Goal: Book appointment/travel/reservation

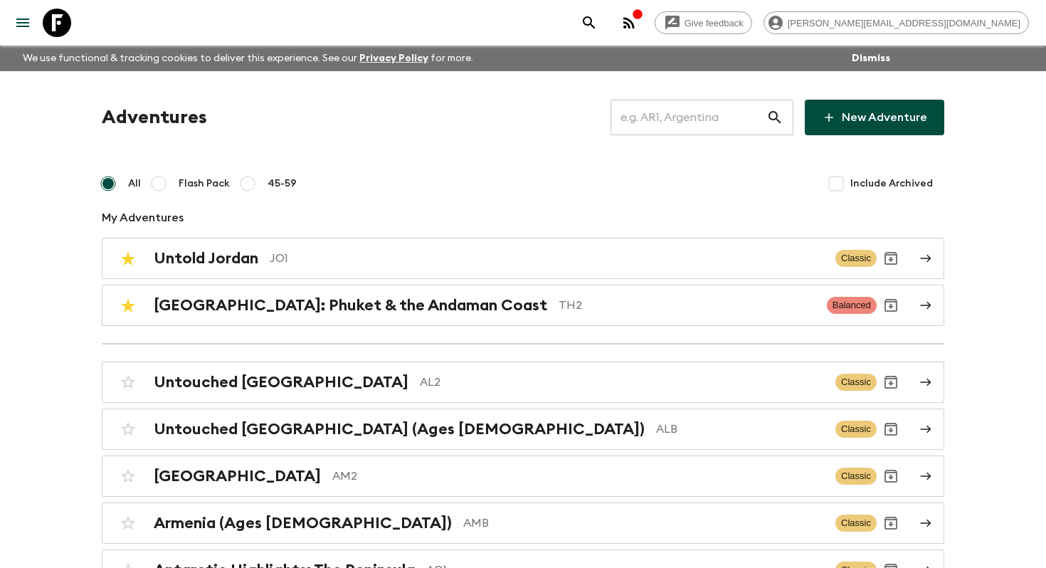
scroll to position [2680, 0]
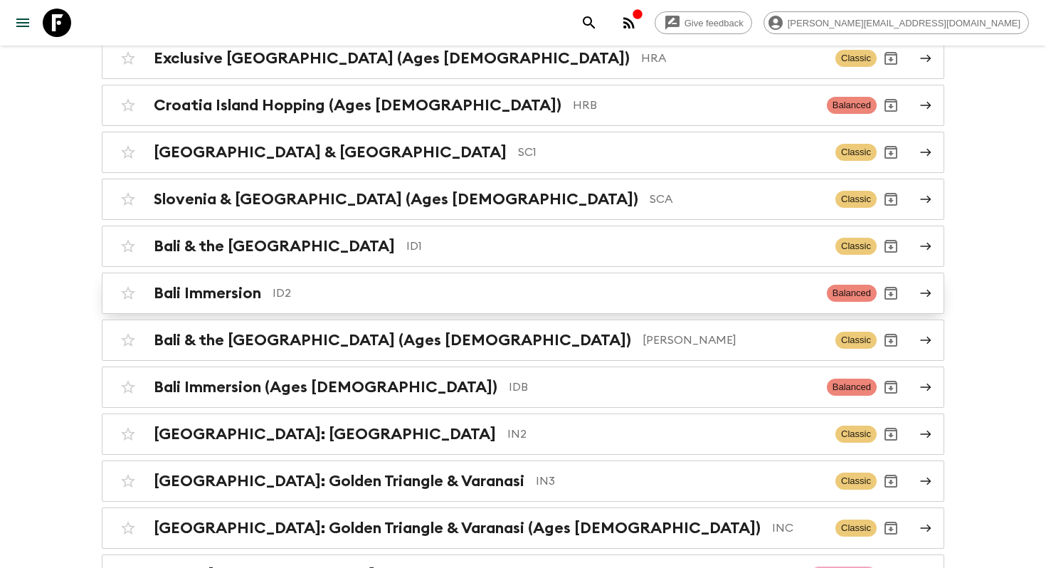
click at [357, 294] on div "Bali Immersion ID2 Balanced" at bounding box center [495, 293] width 763 height 28
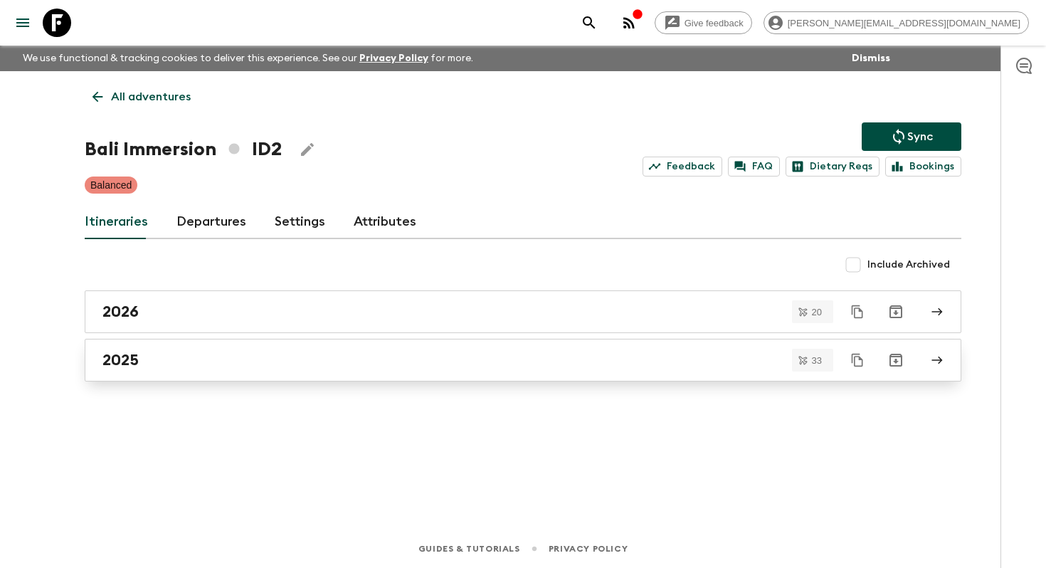
click at [215, 366] on div "2025" at bounding box center [509, 360] width 814 height 18
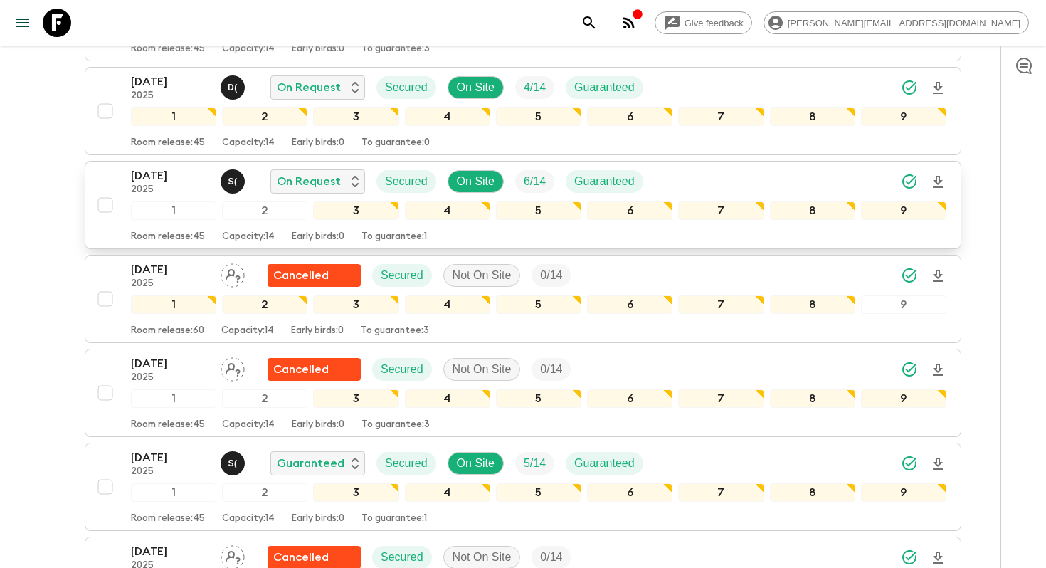
scroll to position [1596, 0]
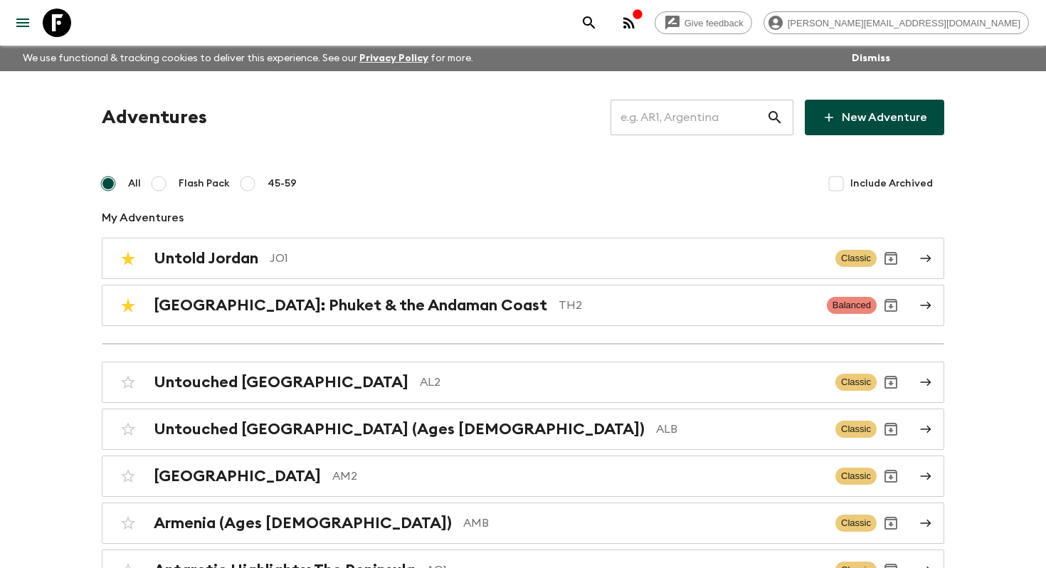
scroll to position [3197, 0]
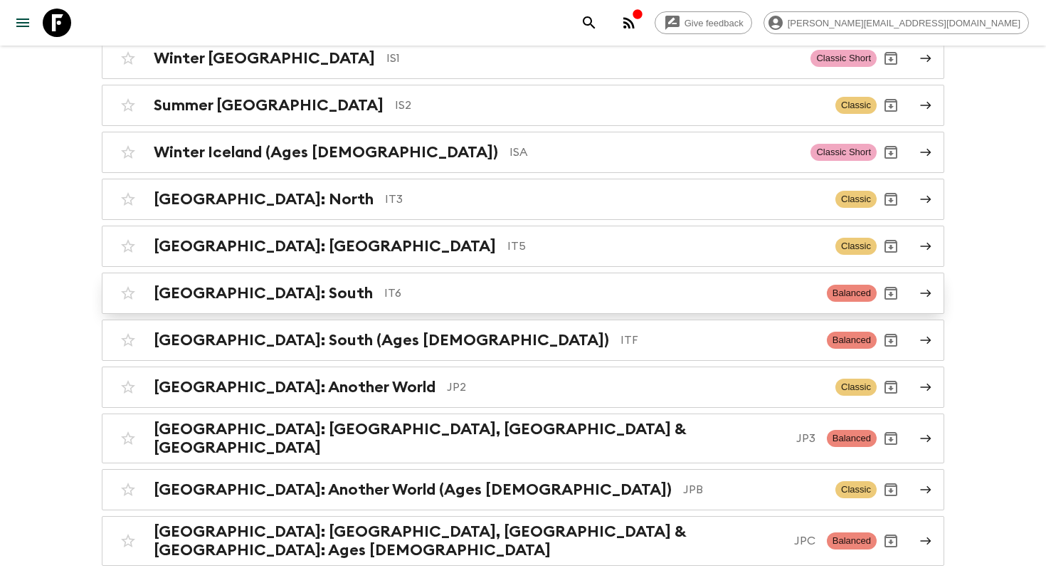
click at [460, 273] on link "Italy: South IT6 Balanced" at bounding box center [523, 293] width 842 height 41
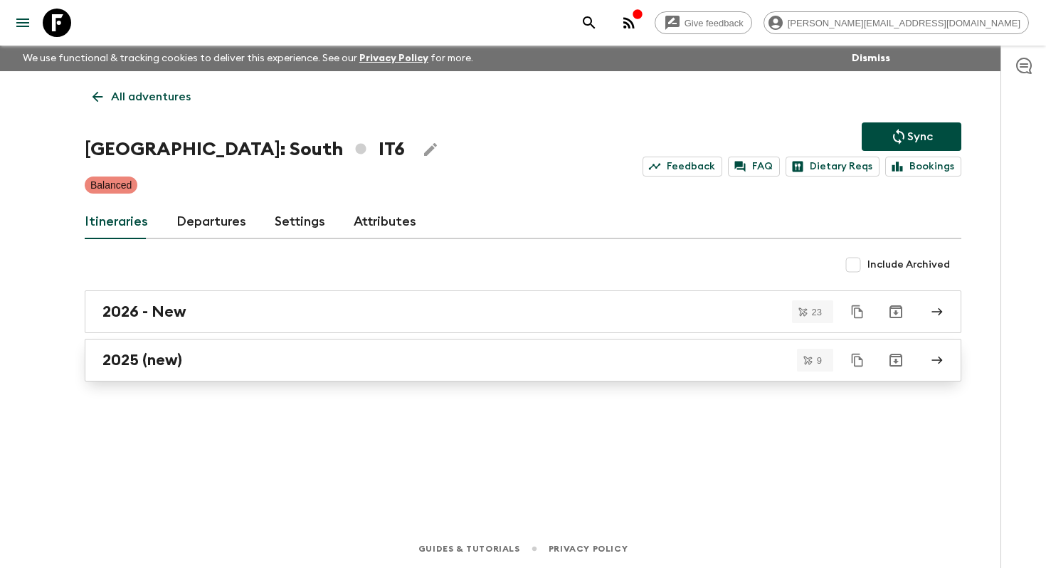
click at [140, 367] on h2 "2025 (new)" at bounding box center [142, 360] width 80 height 18
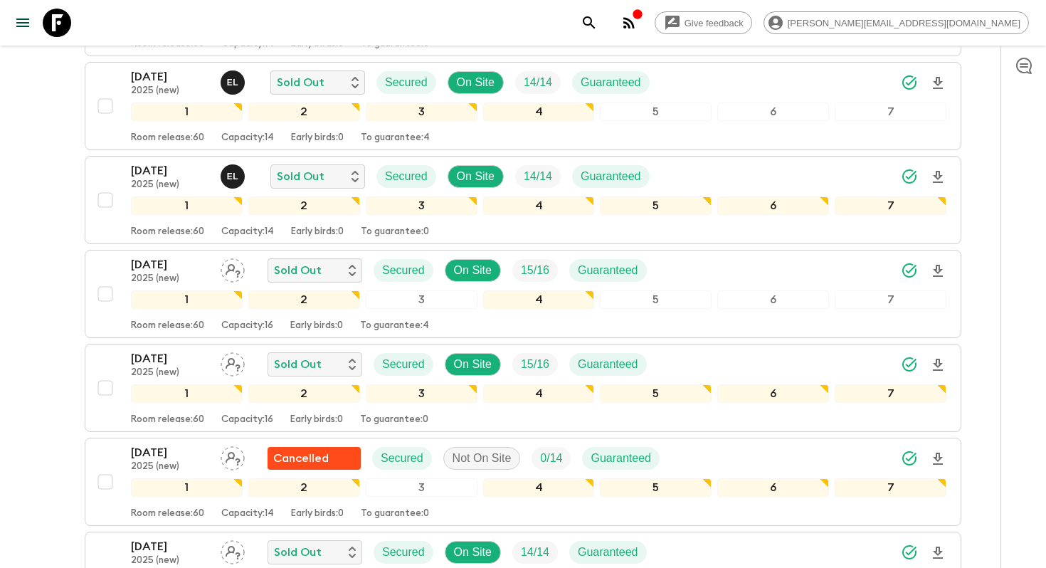
scroll to position [462, 0]
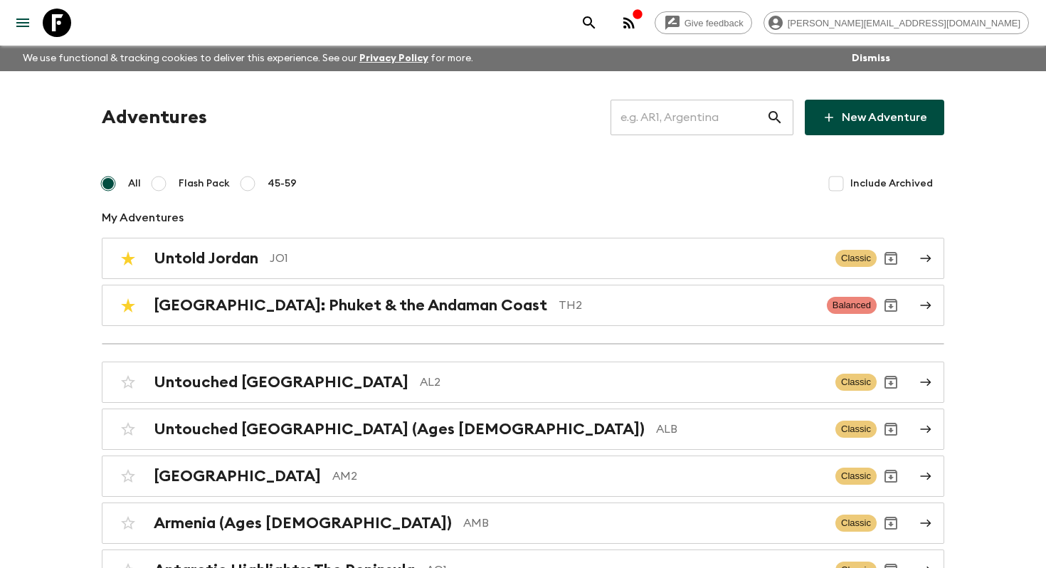
scroll to position [896, 0]
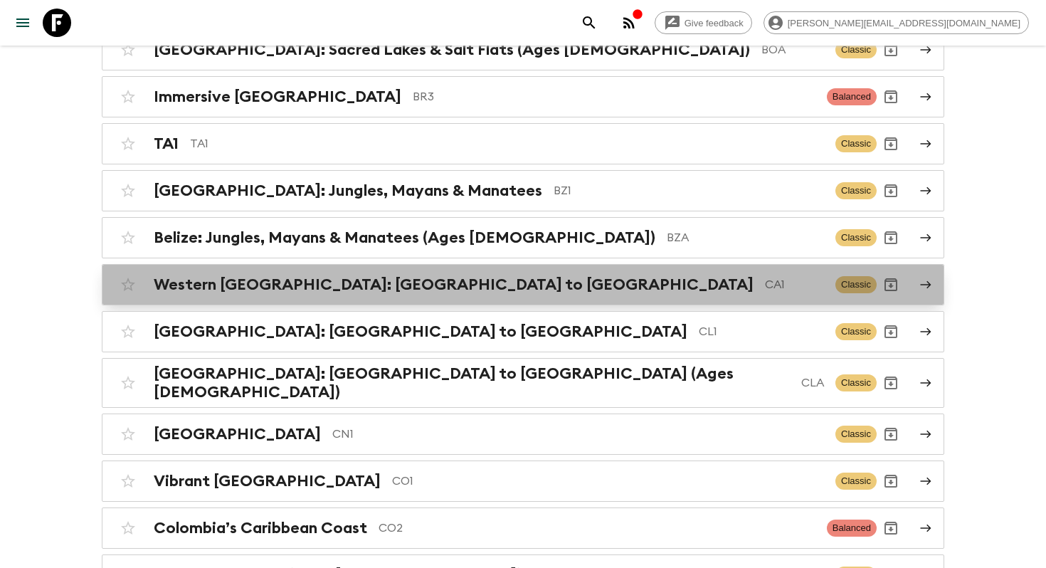
click at [765, 281] on p "CA1" at bounding box center [794, 284] width 59 height 17
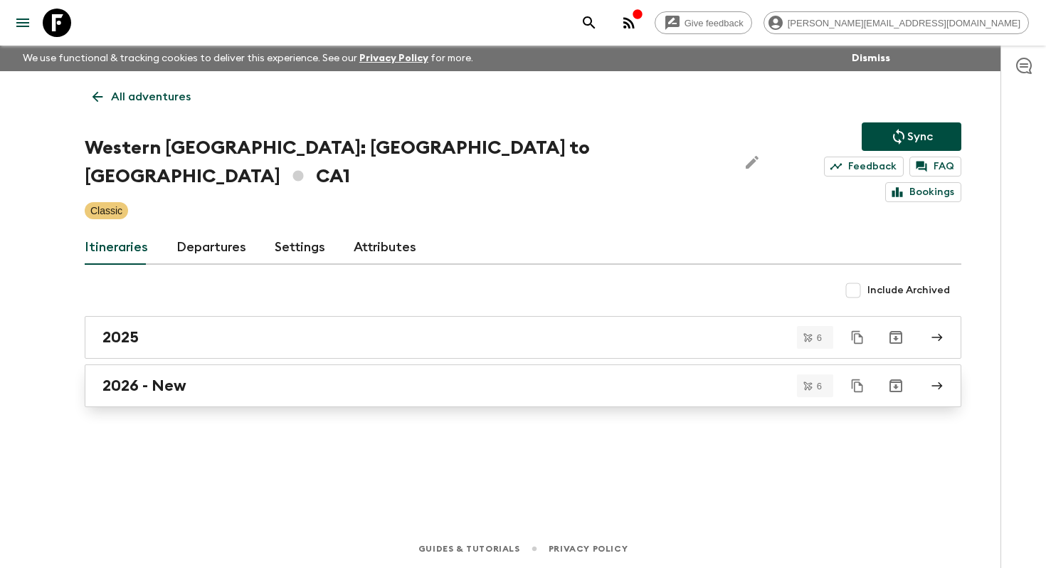
click at [233, 379] on link "2026 - New" at bounding box center [523, 385] width 877 height 43
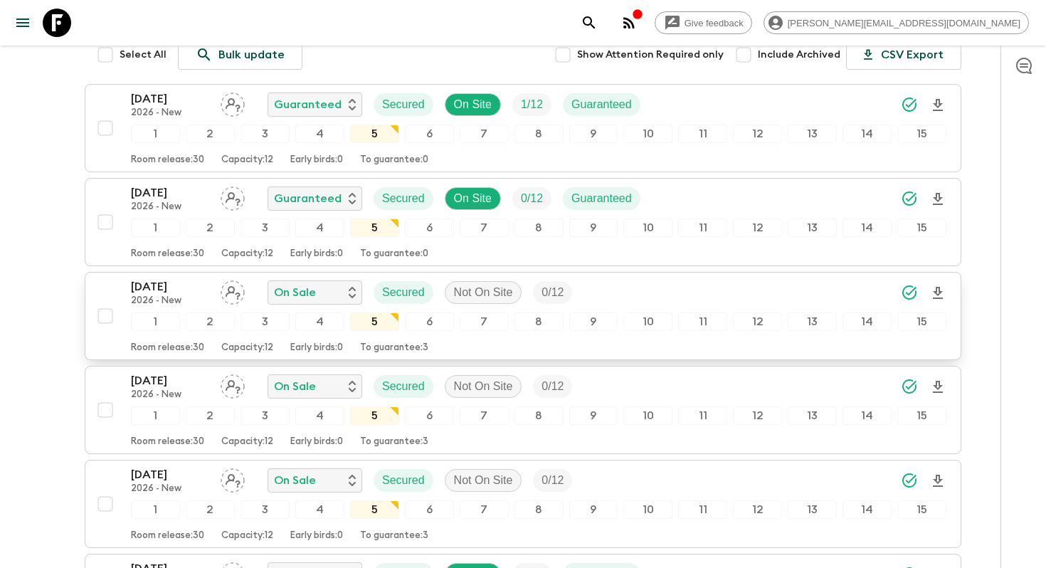
scroll to position [211, 0]
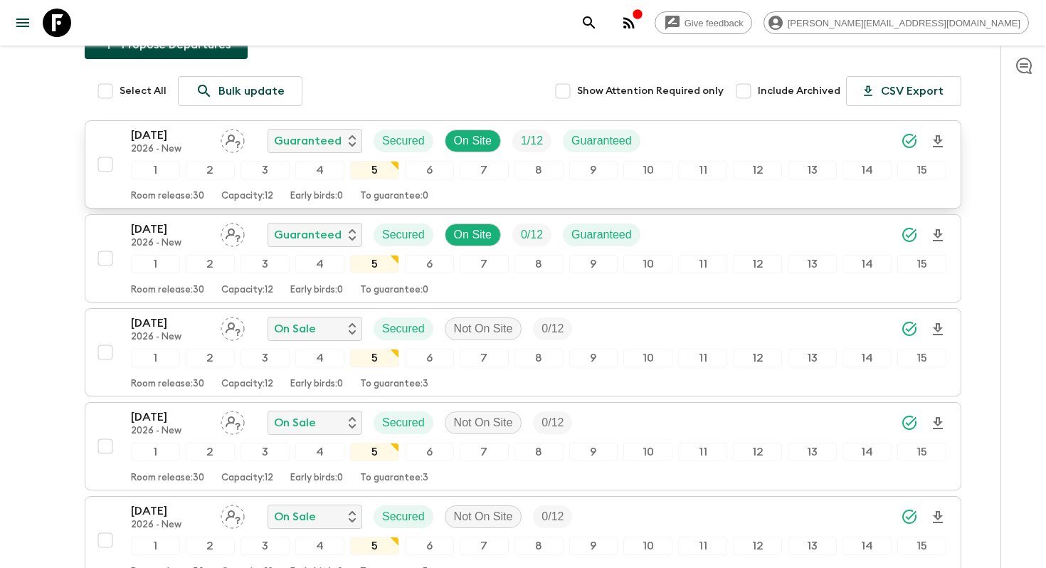
click at [172, 127] on p "27 Jun 2026" at bounding box center [170, 135] width 78 height 17
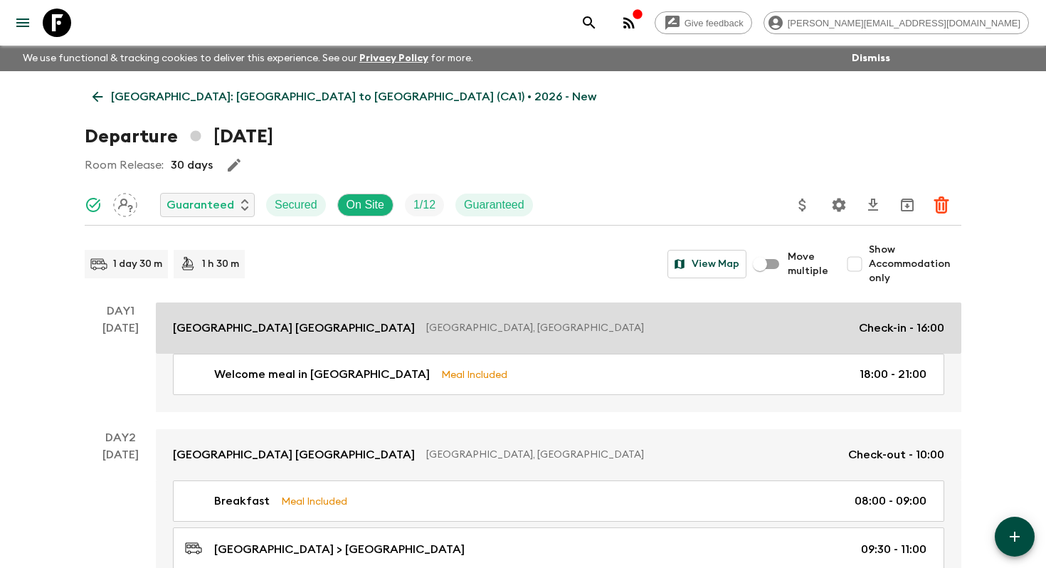
click at [396, 319] on div "Alt Hotel Calgary East Village Calgary, Canada Check-in - 16:00" at bounding box center [558, 327] width 771 height 17
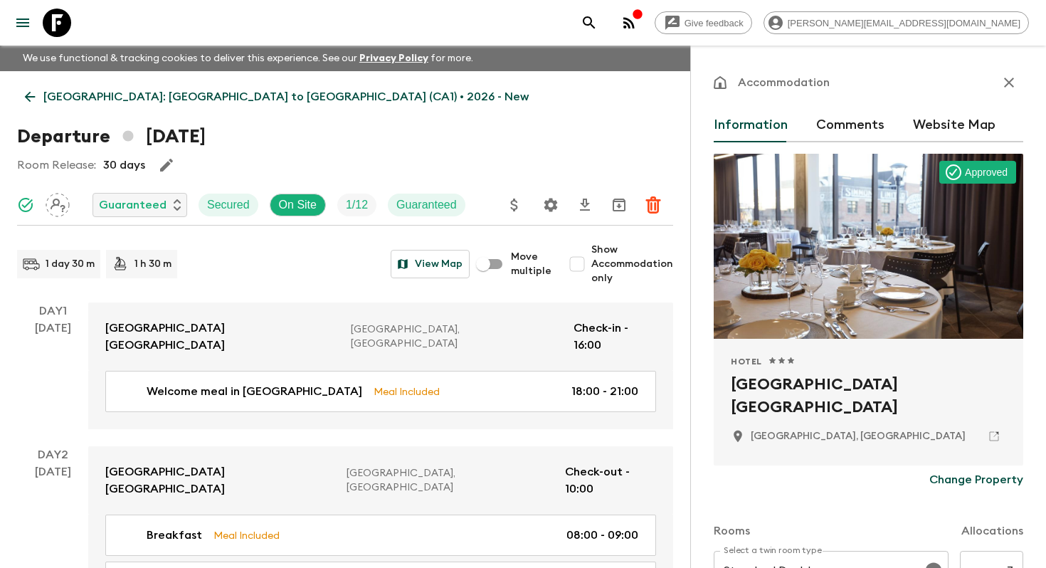
click at [839, 383] on h2 "Alt Hotel Calgary East Village" at bounding box center [868, 396] width 275 height 46
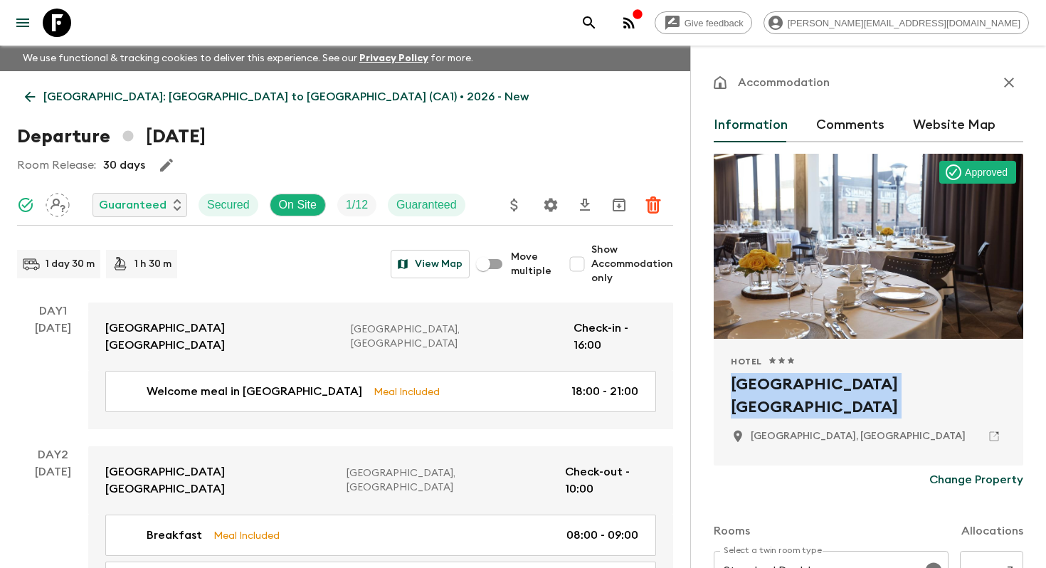
click at [839, 383] on h2 "Alt Hotel Calgary East Village" at bounding box center [868, 396] width 275 height 46
copy div "Alt Hotel Calgary East Village"
